Goal: Find specific page/section: Find specific page/section

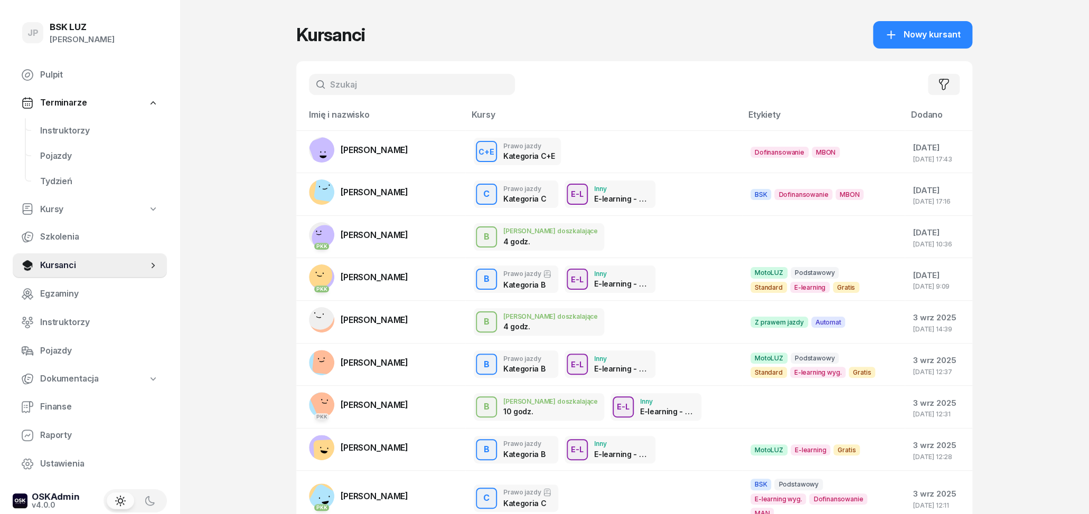
click at [352, 77] on input "text" at bounding box center [412, 84] width 206 height 21
click at [354, 83] on input "text" at bounding box center [412, 84] width 206 height 21
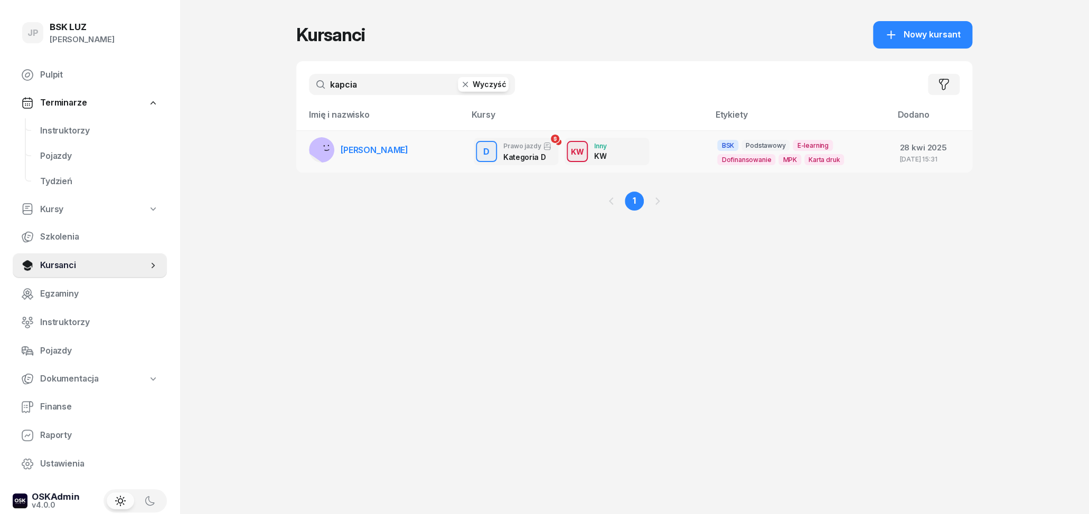
type input "kapcia"
click at [370, 153] on span "[PERSON_NAME]" at bounding box center [375, 150] width 68 height 11
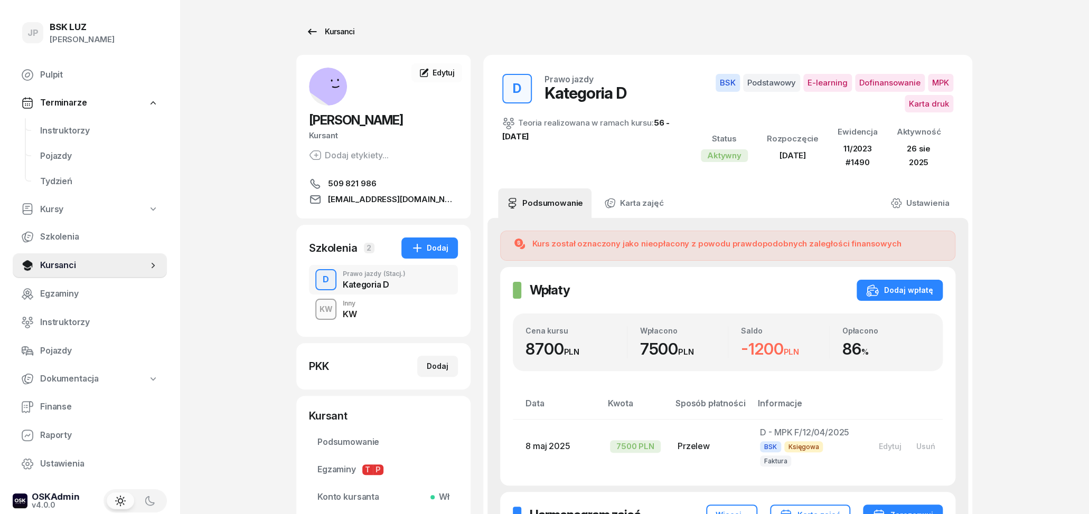
click at [307, 34] on icon at bounding box center [312, 31] width 13 height 13
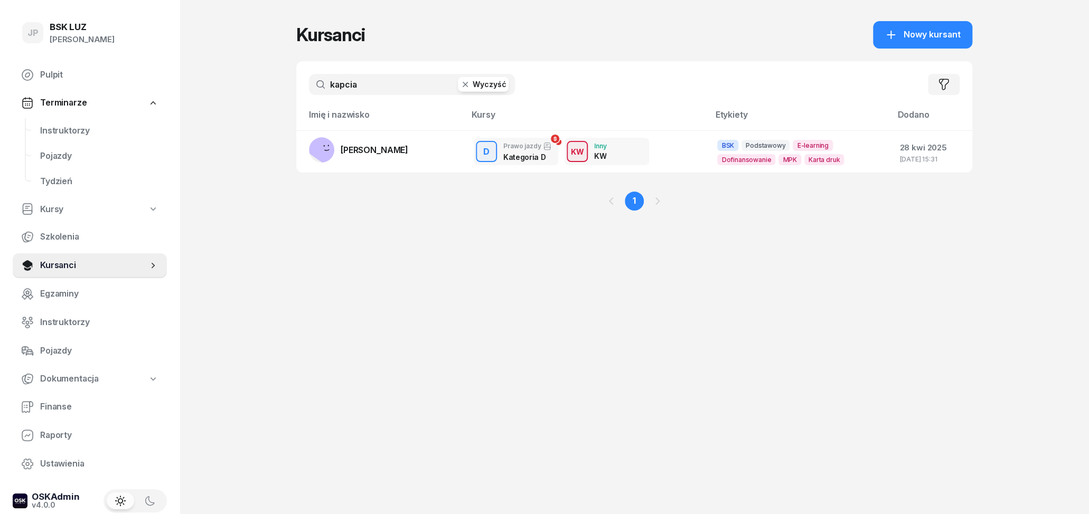
drag, startPoint x: 366, startPoint y: 83, endPoint x: 331, endPoint y: 85, distance: 35.4
click at [331, 85] on input "kapcia" at bounding box center [412, 84] width 206 height 21
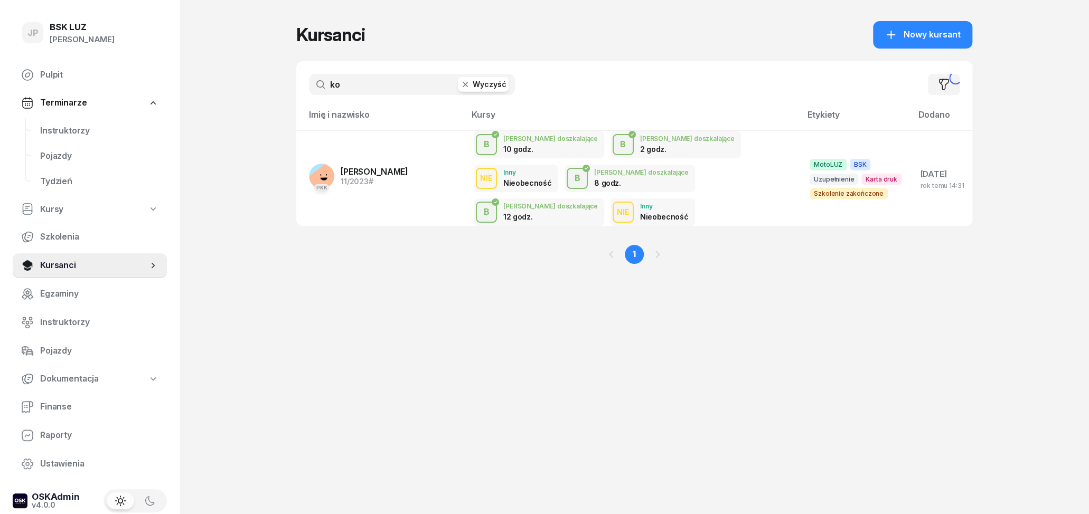
type input "k"
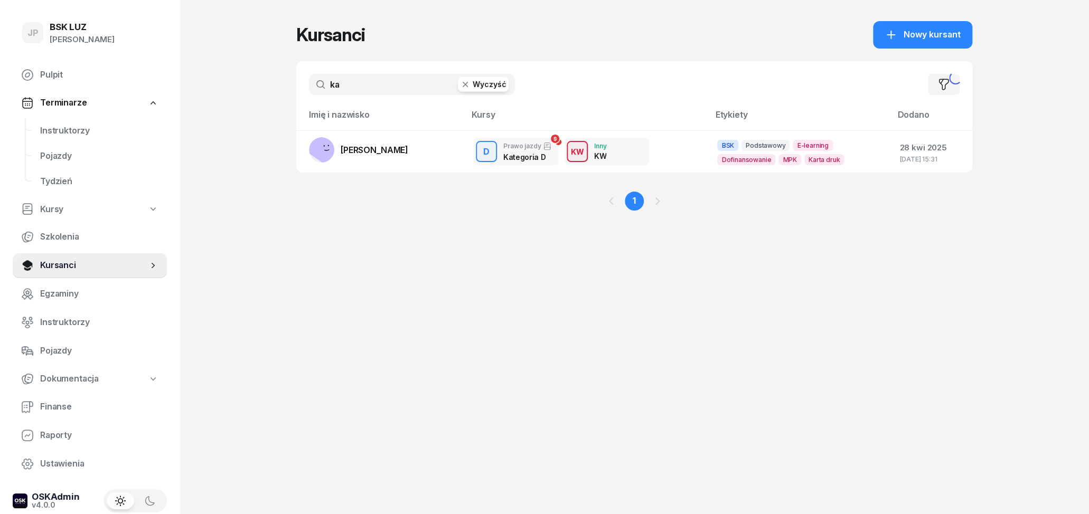
type input "k"
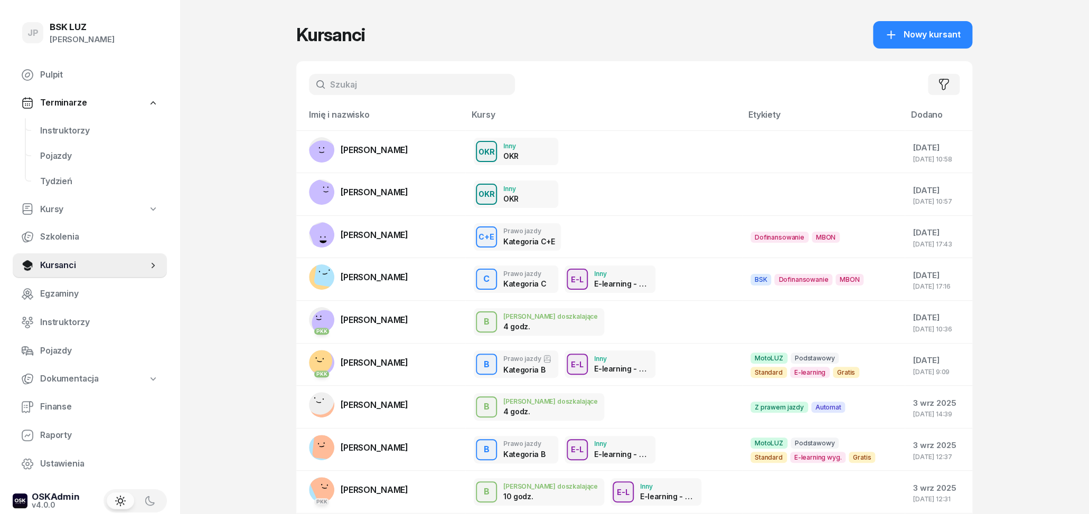
click at [347, 81] on input "text" at bounding box center [412, 84] width 206 height 21
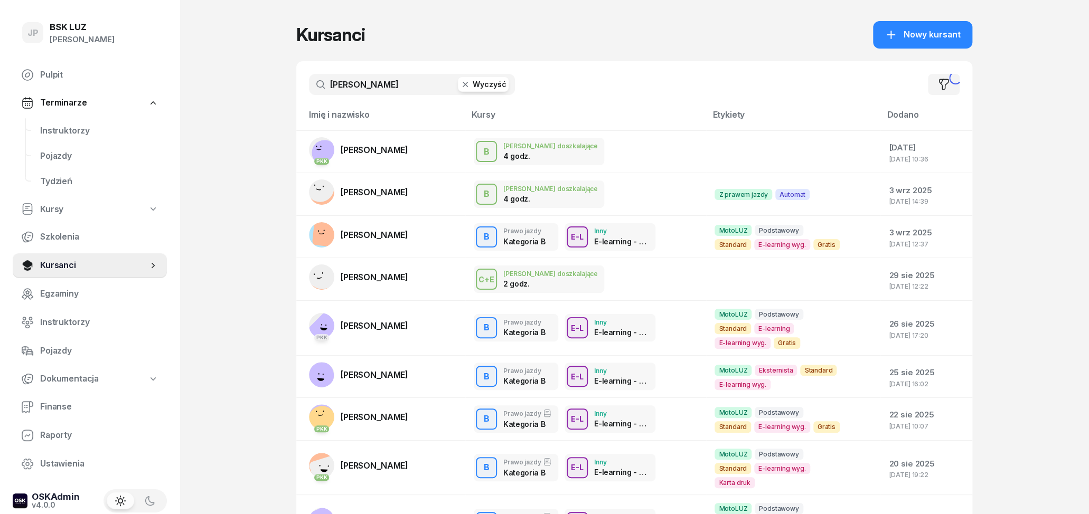
type input "[PERSON_NAME]"
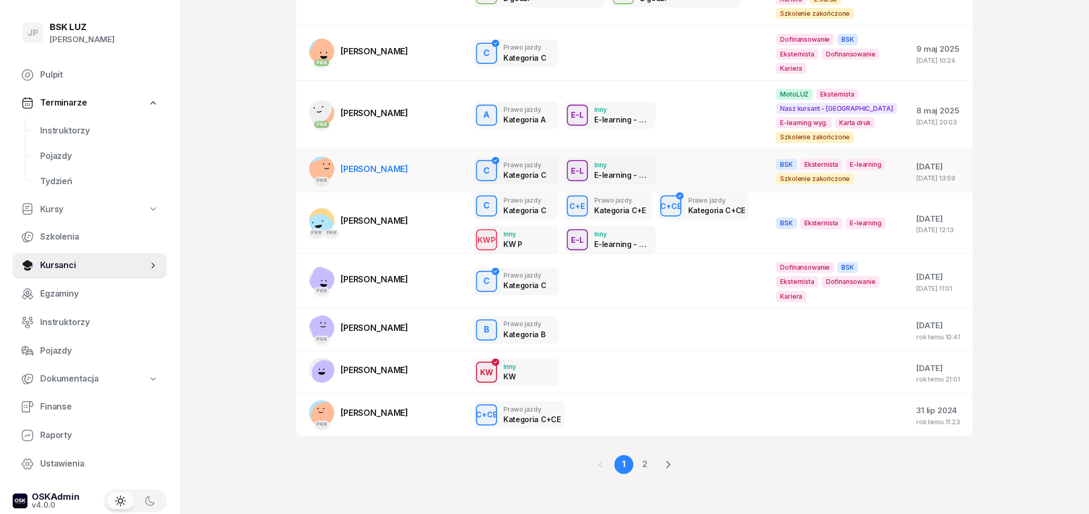
scroll to position [258, 0]
click at [647, 466] on link "2" at bounding box center [644, 464] width 19 height 19
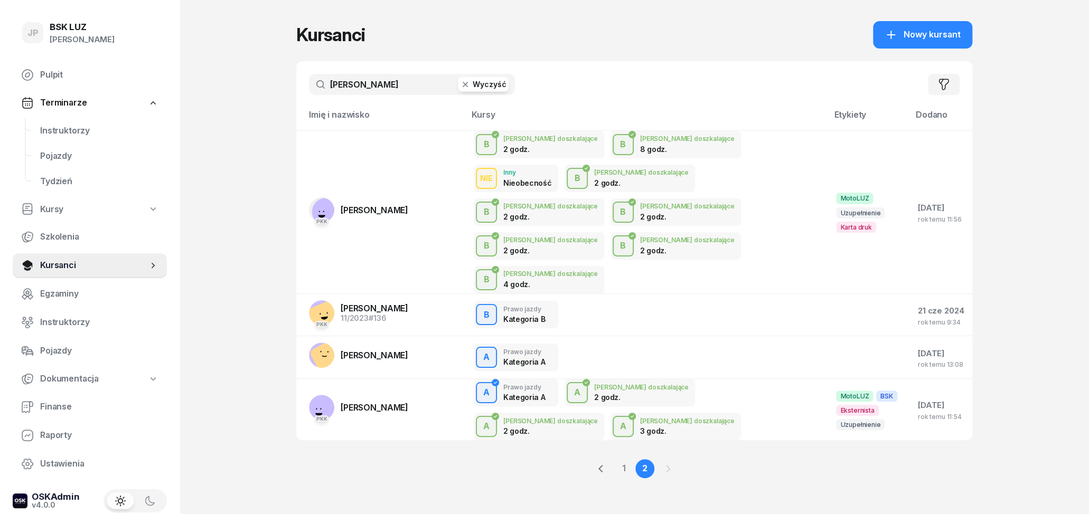
drag, startPoint x: 378, startPoint y: 89, endPoint x: 308, endPoint y: 84, distance: 69.9
click at [309, 84] on input "[PERSON_NAME]" at bounding box center [412, 84] width 206 height 21
click at [269, 87] on div "JP BSK [PERSON_NAME] Pulpit Terminarze Instruktorzy Pojazdy Tydzień Kursy Szkol…" at bounding box center [544, 259] width 1089 height 519
